Goal: Task Accomplishment & Management: Use online tool/utility

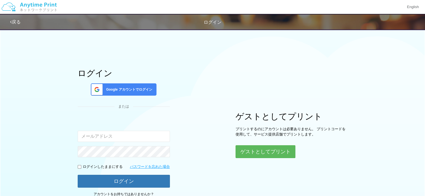
click at [123, 84] on div "Google アカウントでログイン" at bounding box center [124, 89] width 66 height 12
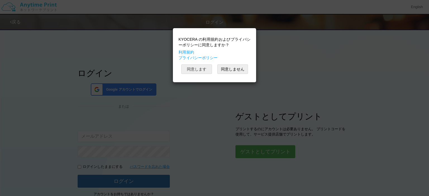
click at [190, 65] on button "同意します" at bounding box center [196, 69] width 31 height 9
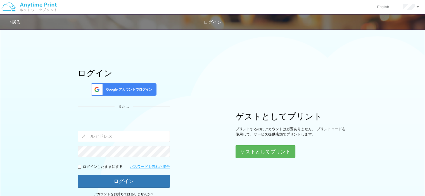
click at [144, 188] on div "ログイン Google アカウントでログイン または 入力されたメールアドレスまたはパスワードが正しくありません。 ログインしたままにする パスワードを忘れた…" at bounding box center [124, 135] width 92 height 133
click at [170, 180] on div "ログイン Google アカウントでログイン または 入力されたメールアドレスまたはパスワードが正しくありません。 ログインしたままにする パスワードを忘れた…" at bounding box center [212, 114] width 335 height 176
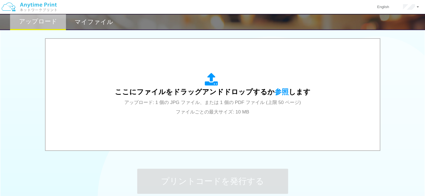
scroll to position [192, 0]
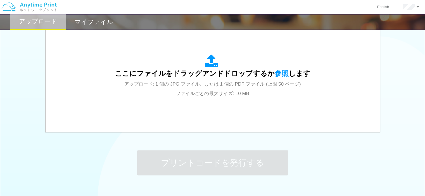
click at [252, 111] on div "ここにファイルをドラッグアンドドロップするか 参照 します アップロード: 1 個の JPG ファイル、または 1 個の PDF ファイル (上限 50 ペー…" at bounding box center [212, 76] width 323 height 101
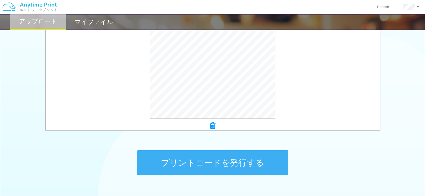
click at [211, 165] on button "プリントコードを発行する" at bounding box center [212, 163] width 151 height 25
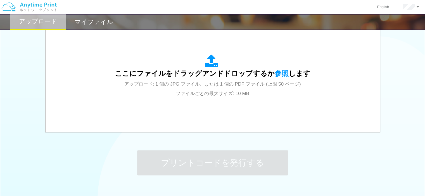
scroll to position [0, 0]
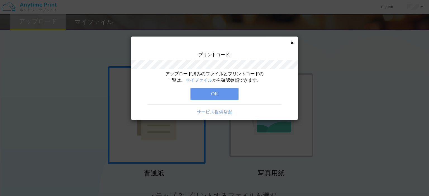
click at [209, 96] on button "OK" at bounding box center [214, 94] width 48 height 12
